Goal: Find specific page/section: Find specific page/section

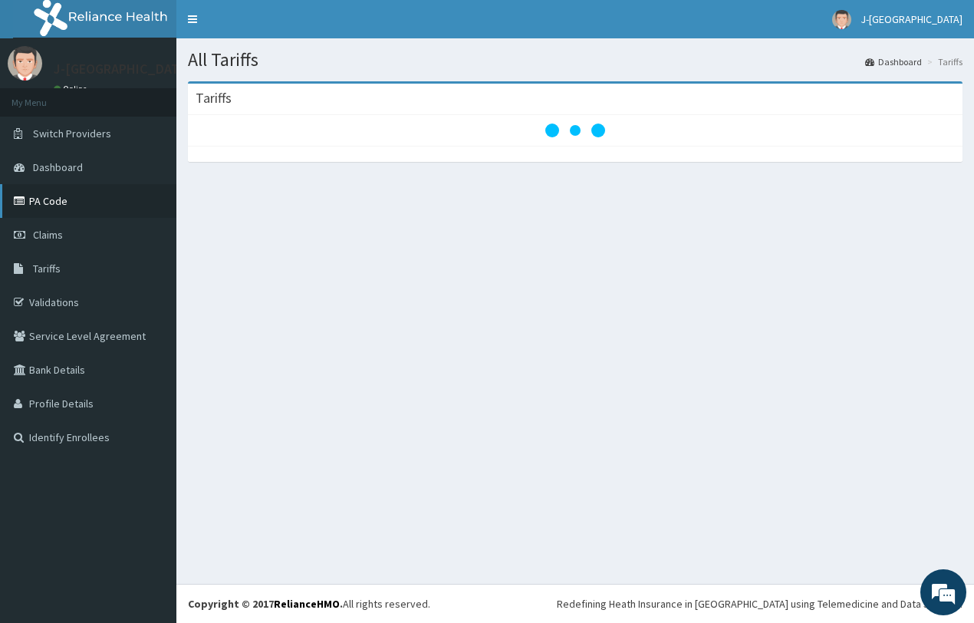
click at [35, 198] on link "PA Code" at bounding box center [88, 201] width 176 height 34
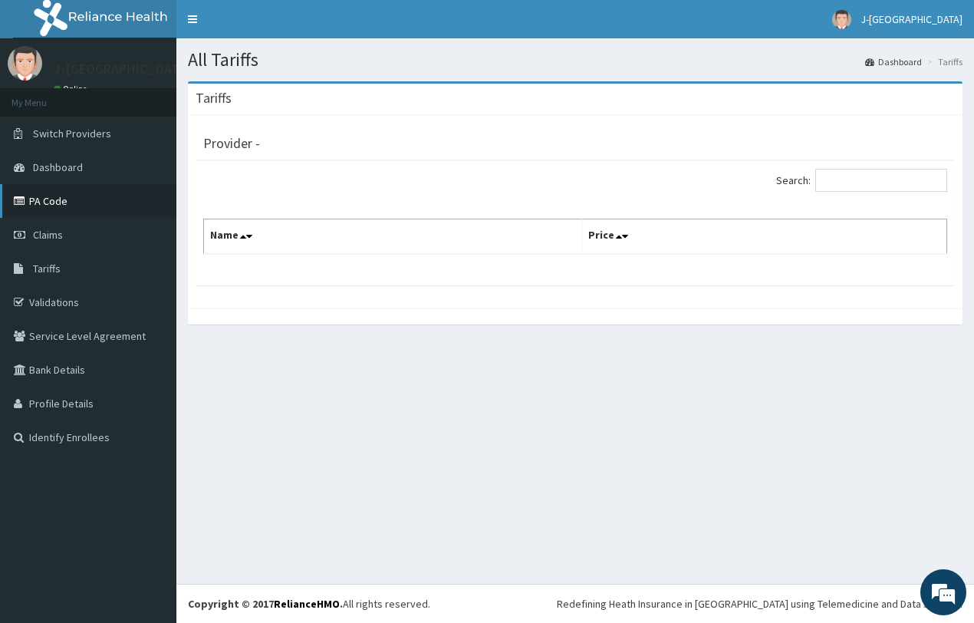
click at [42, 206] on link "PA Code" at bounding box center [88, 201] width 176 height 34
click at [56, 269] on span "Tariffs" at bounding box center [47, 269] width 28 height 14
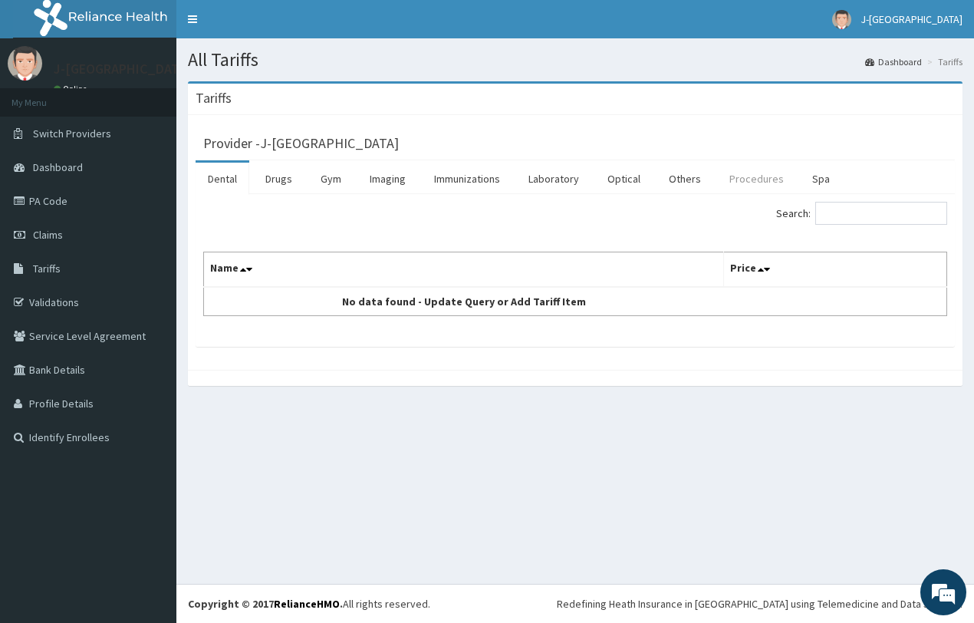
click at [762, 180] on link "Procedures" at bounding box center [756, 179] width 79 height 32
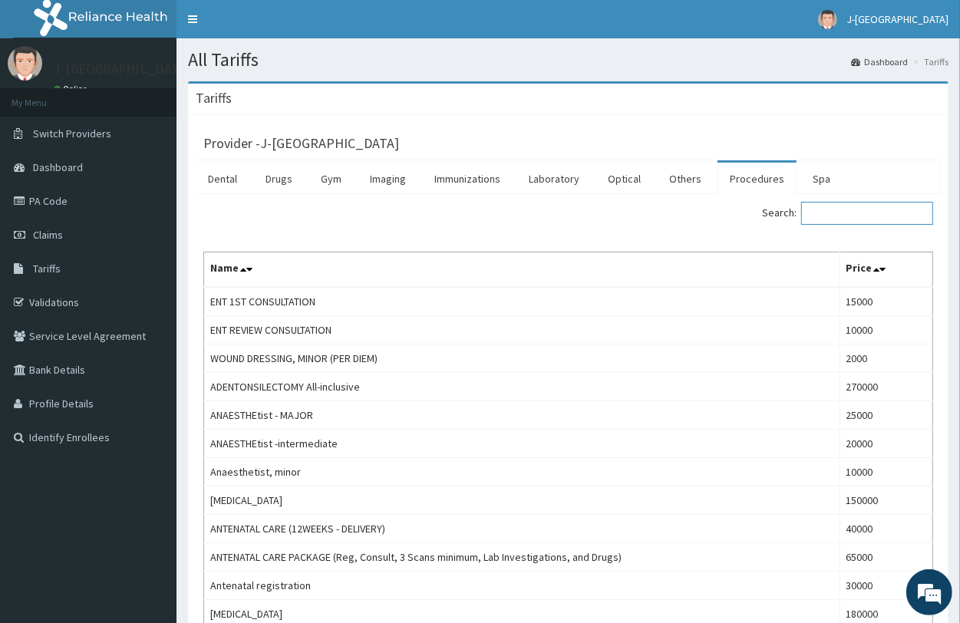
click at [845, 209] on input "Search:" at bounding box center [867, 213] width 132 height 23
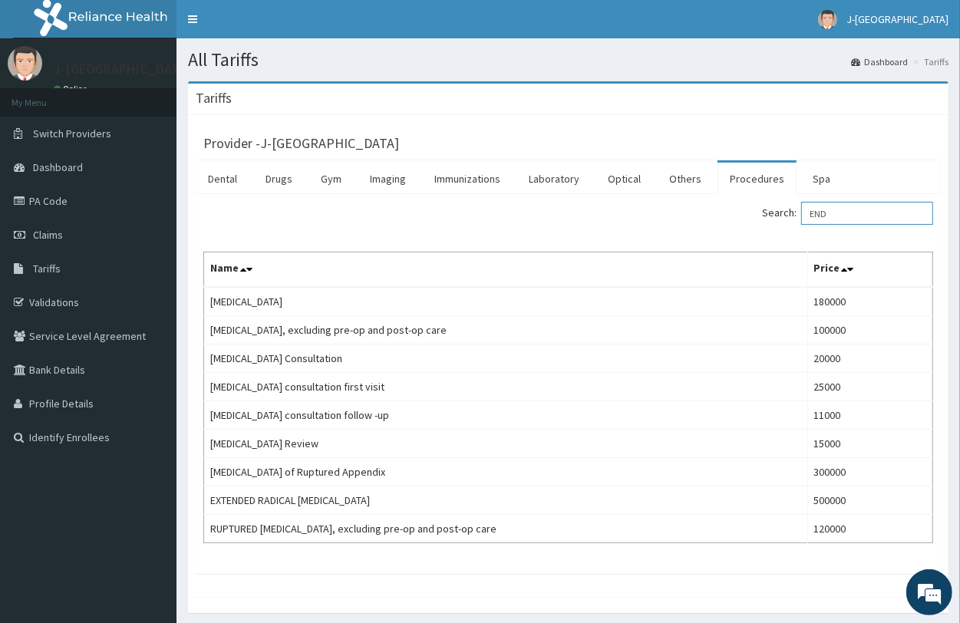
type input "END"
